Goal: Information Seeking & Learning: Learn about a topic

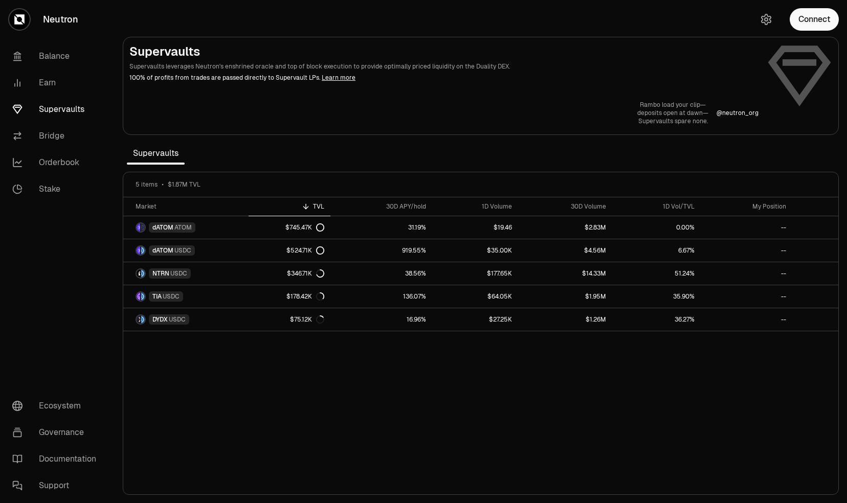
click at [407, 395] on div "Market TVL 30D APY/hold 1D Volume 30D Volume 1D Vol/TVL My Position dATOM ATOM …" at bounding box center [480, 346] width 715 height 298
click at [410, 378] on div "Market TVL 30D APY/hold 1D Volume 30D Volume 1D Vol/TVL My Position dATOM ATOM …" at bounding box center [480, 346] width 715 height 298
click at [424, 359] on div "Market TVL 30D APY/hold 1D Volume 30D Volume 1D Vol/TVL My Position dATOM ATOM …" at bounding box center [480, 346] width 715 height 298
click at [391, 155] on section "Supervaults Supervaults leverages Neutron's enshrined oracle and top of block e…" at bounding box center [481, 251] width 732 height 503
click at [376, 373] on div "Market TVL 30D APY/hold 1D Volume 30D Volume 1D Vol/TVL My Position dATOM ATOM …" at bounding box center [480, 346] width 715 height 298
